Goal: Task Accomplishment & Management: Manage account settings

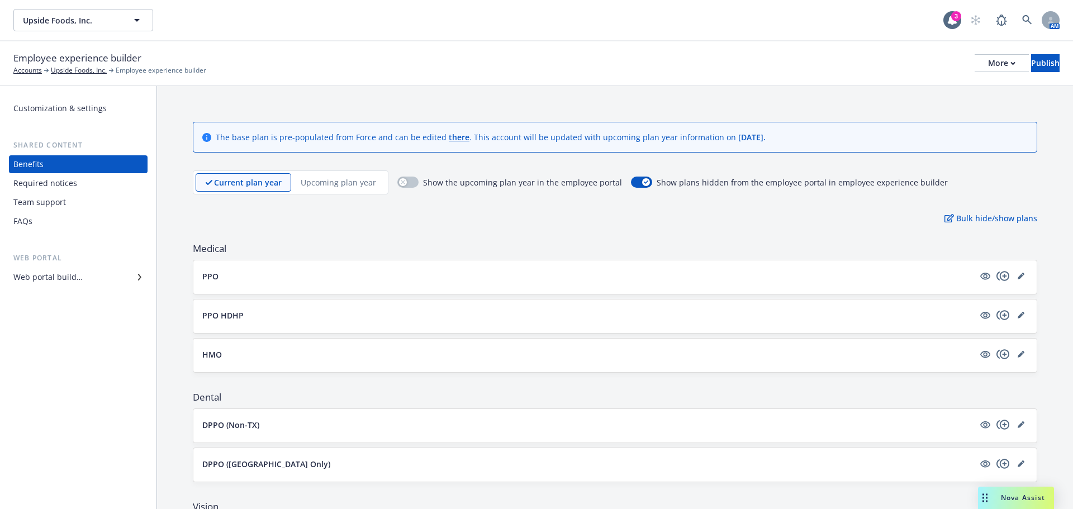
scroll to position [223, 0]
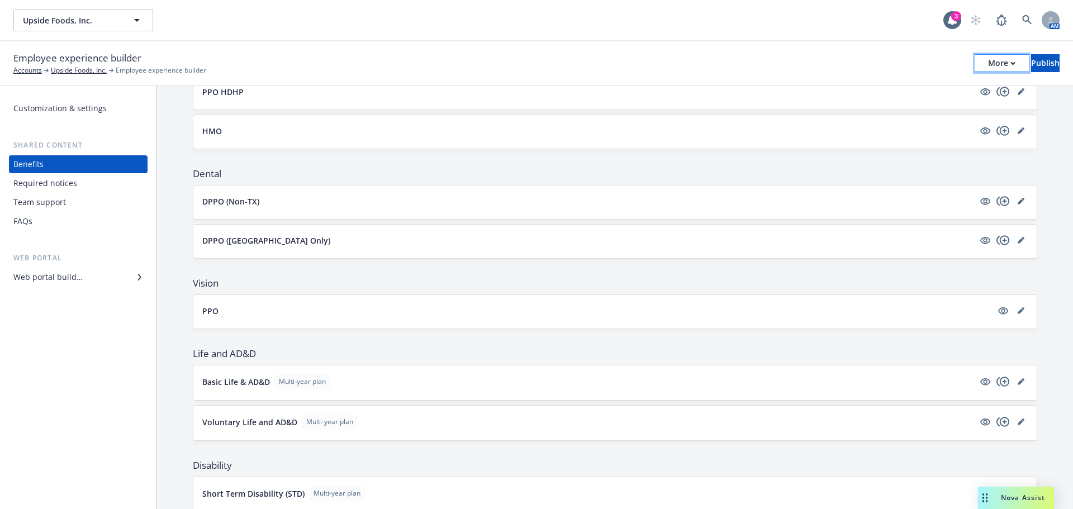
click at [1010, 61] on icon "button" at bounding box center [1012, 63] width 5 height 4
click at [907, 97] on link "Copy preview link" at bounding box center [908, 88] width 165 height 22
click at [980, 240] on icon "visible" at bounding box center [985, 240] width 10 height 10
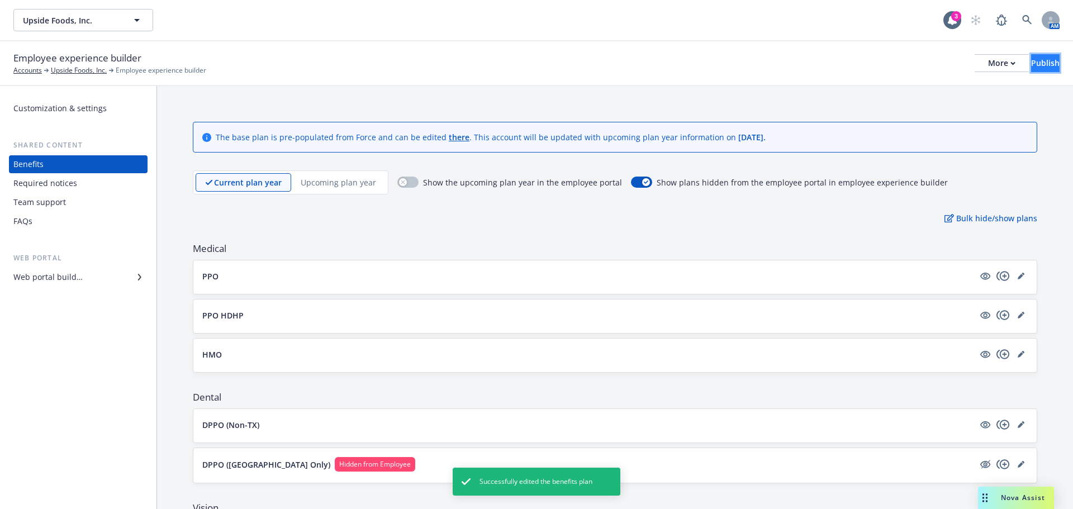
click at [1032, 64] on div "Publish" at bounding box center [1045, 63] width 28 height 17
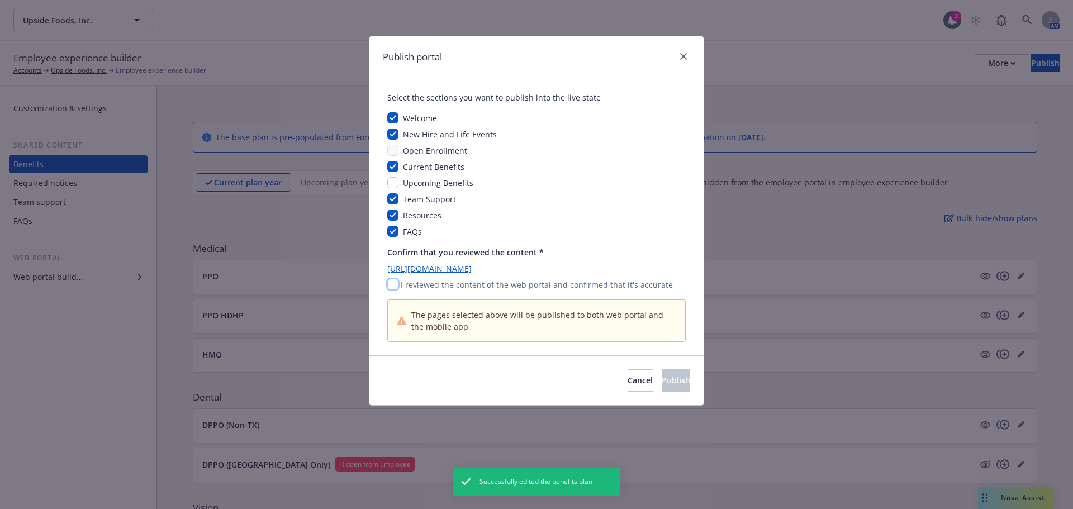
click at [392, 284] on input "checkbox" at bounding box center [392, 284] width 11 height 11
checkbox input "true"
click at [651, 367] on div "Cancel Publish" at bounding box center [536, 380] width 334 height 50
click at [662, 377] on span "Publish" at bounding box center [676, 380] width 28 height 11
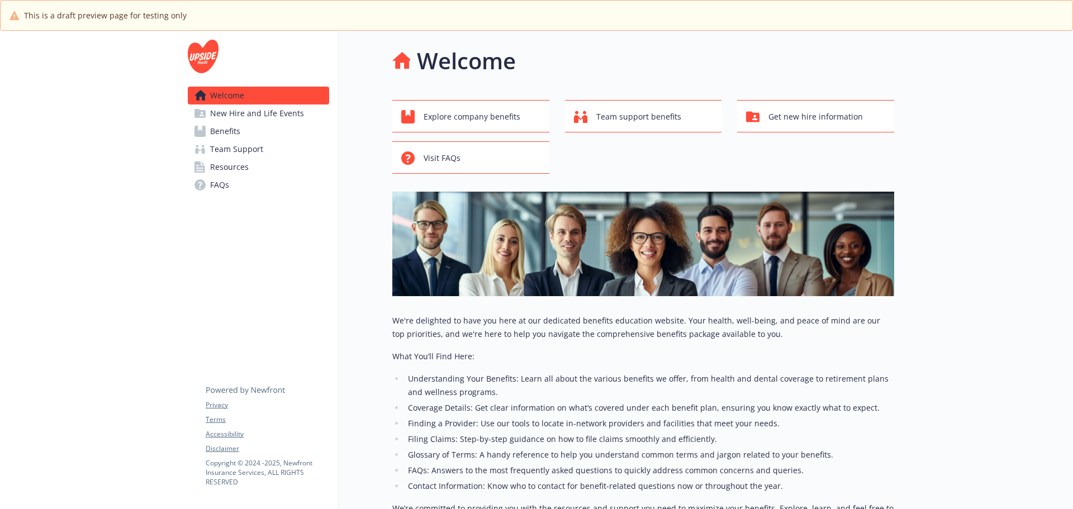
click at [234, 123] on span "Benefits" at bounding box center [225, 131] width 30 height 18
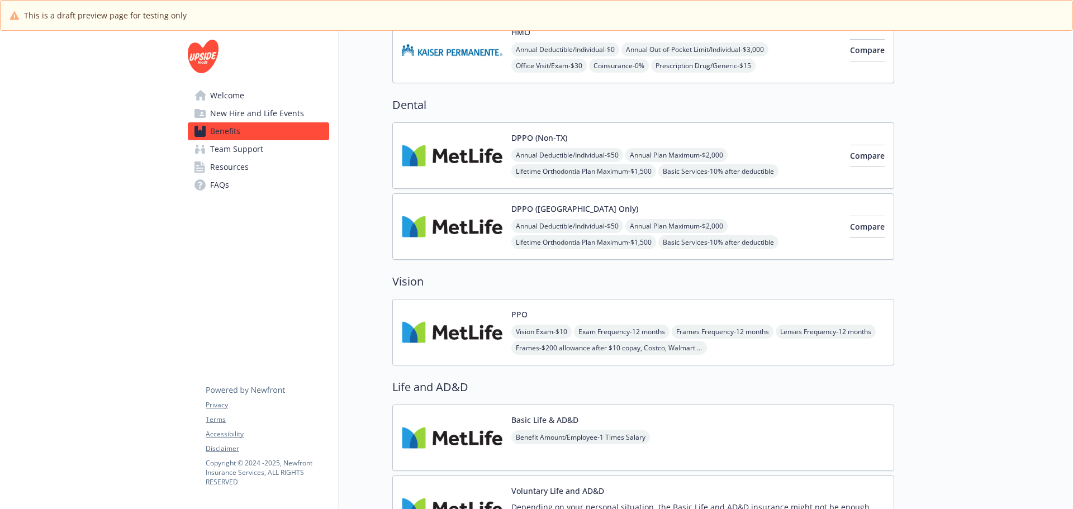
scroll to position [223, 0]
